Goal: Check status: Check status

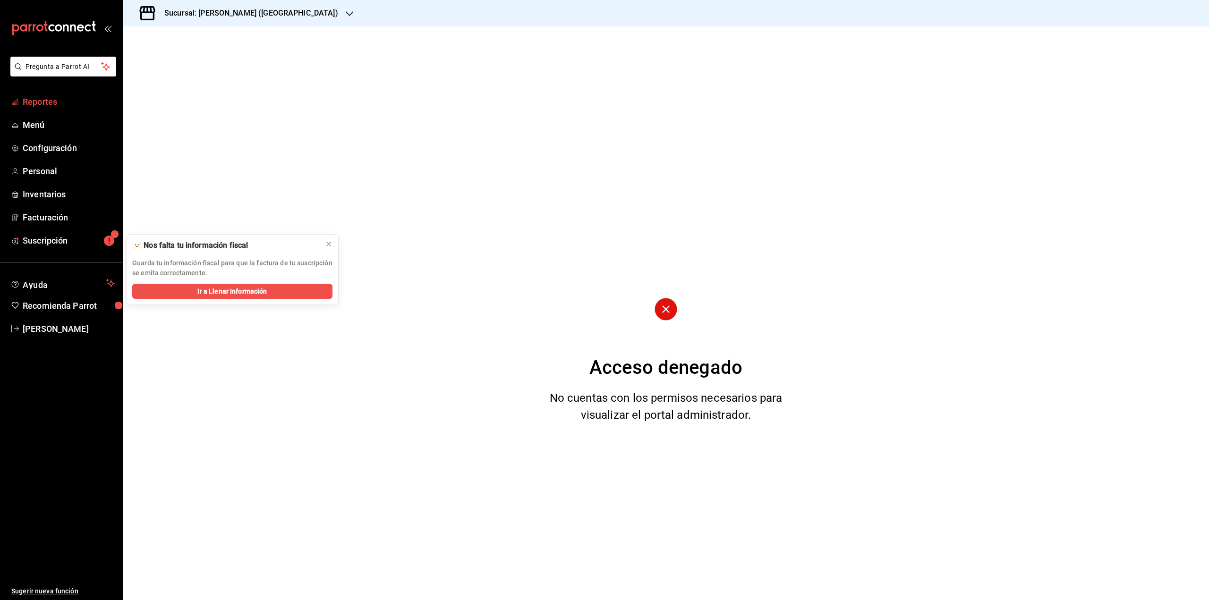
click at [51, 102] on span "Reportes" at bounding box center [69, 101] width 92 height 13
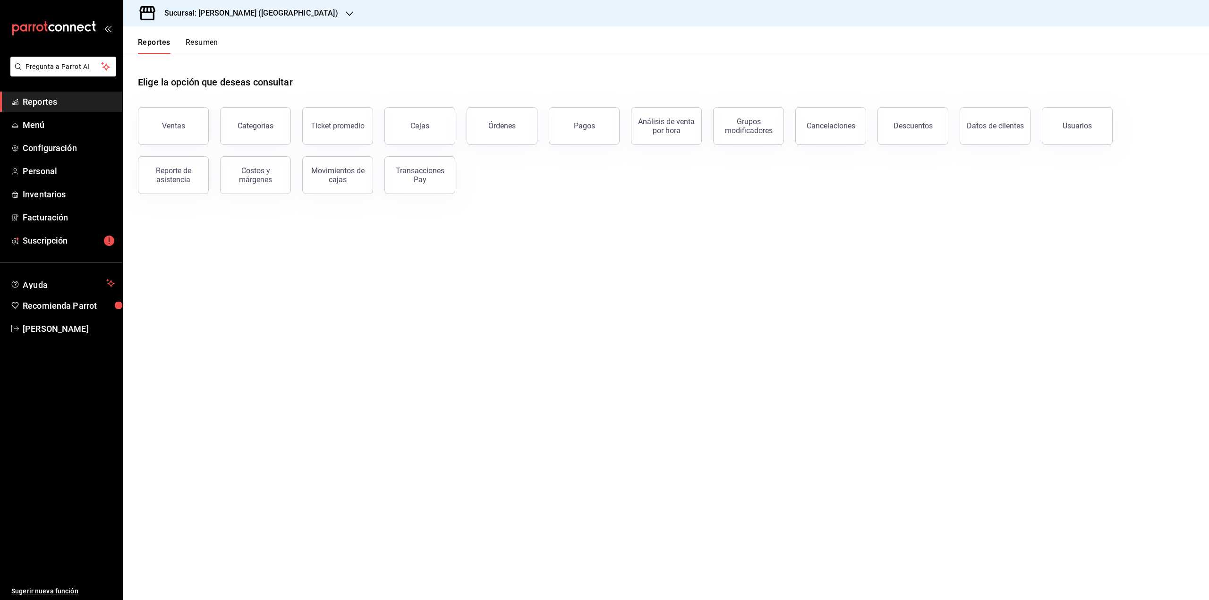
click at [204, 42] on button "Resumen" at bounding box center [202, 46] width 33 height 16
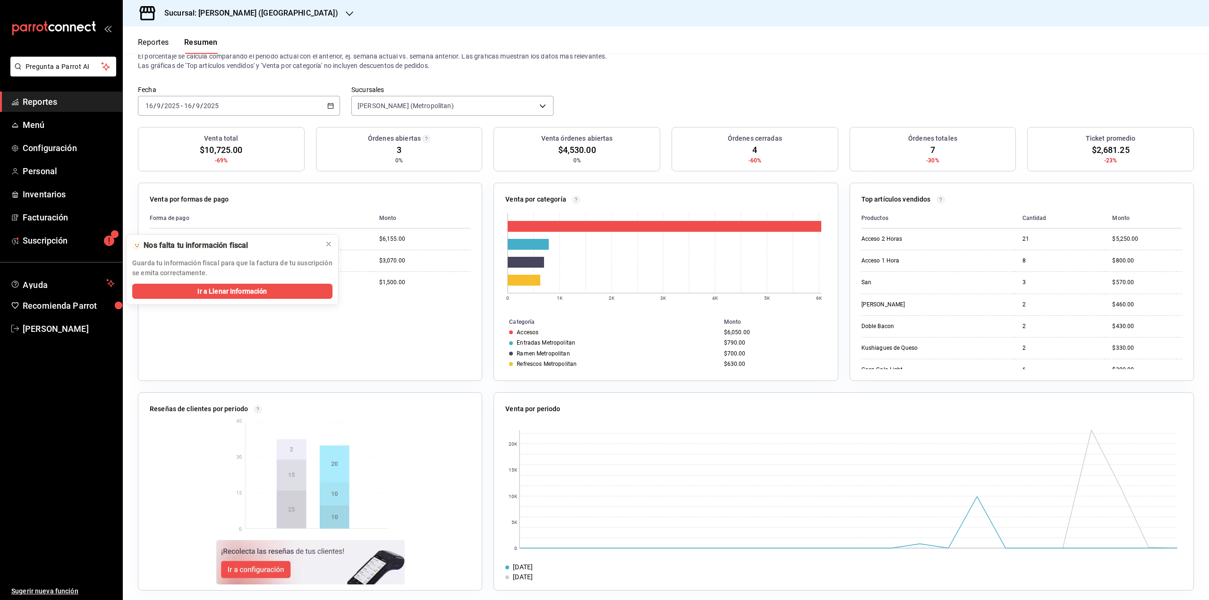
scroll to position [37, 0]
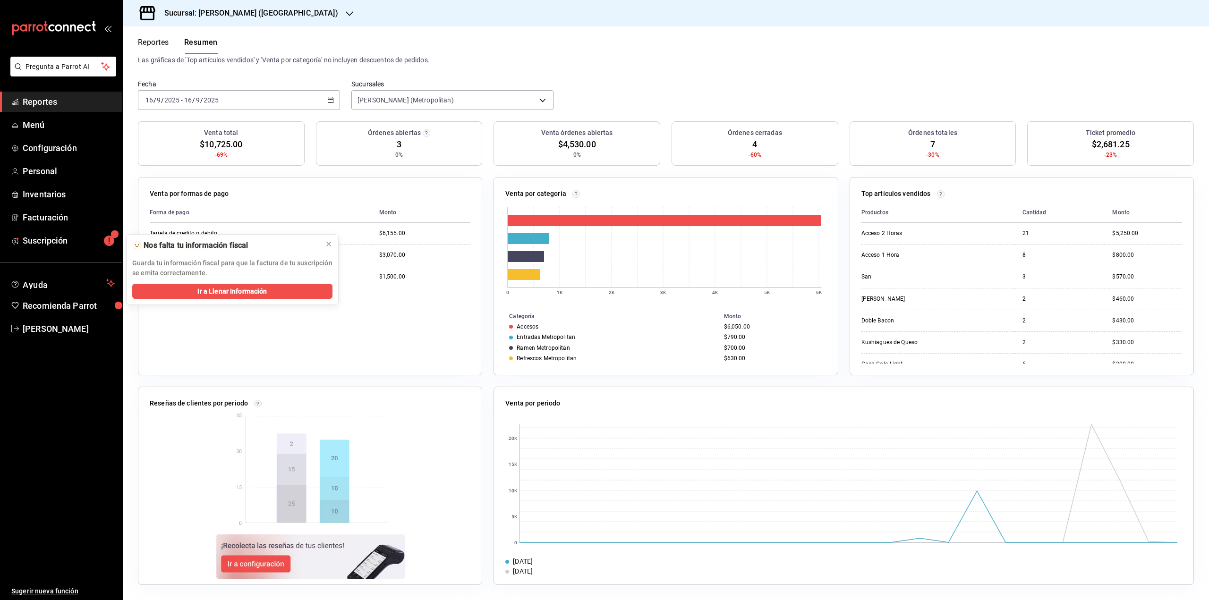
click at [315, 98] on div "[DATE] [DATE] - [DATE] [DATE]" at bounding box center [239, 100] width 202 height 20
click at [193, 146] on span "Ayer" at bounding box center [182, 150] width 73 height 10
click at [289, 103] on div "[DATE] [DATE] - [DATE] [DATE]" at bounding box center [239, 100] width 202 height 20
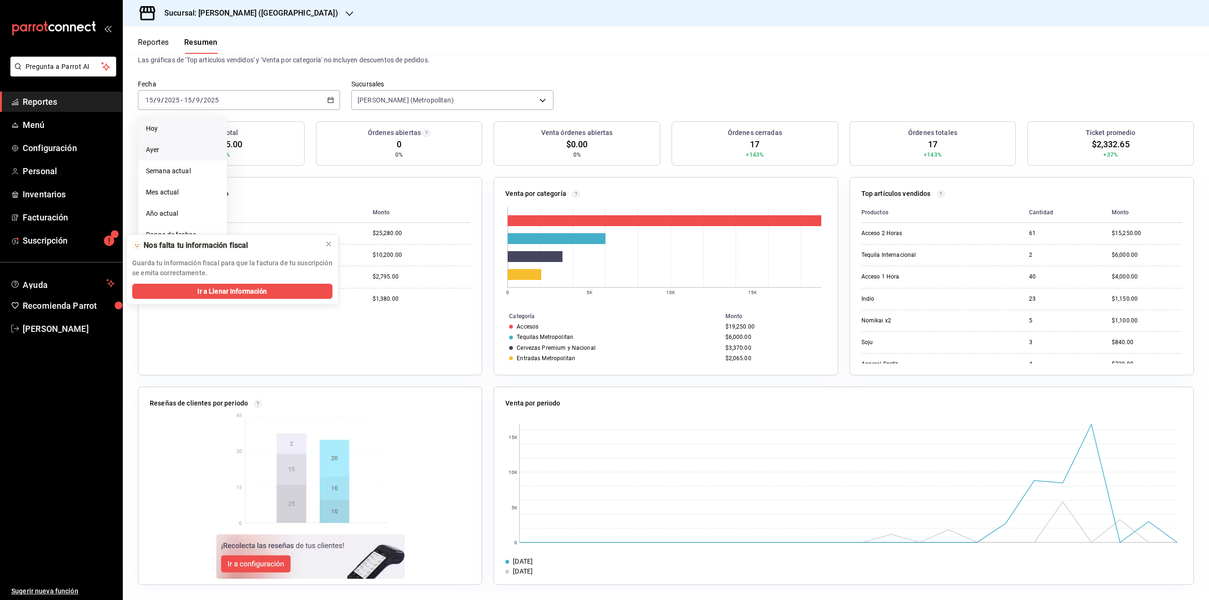
click at [198, 125] on span "Hoy" at bounding box center [182, 129] width 73 height 10
